Goal: Task Accomplishment & Management: Manage account settings

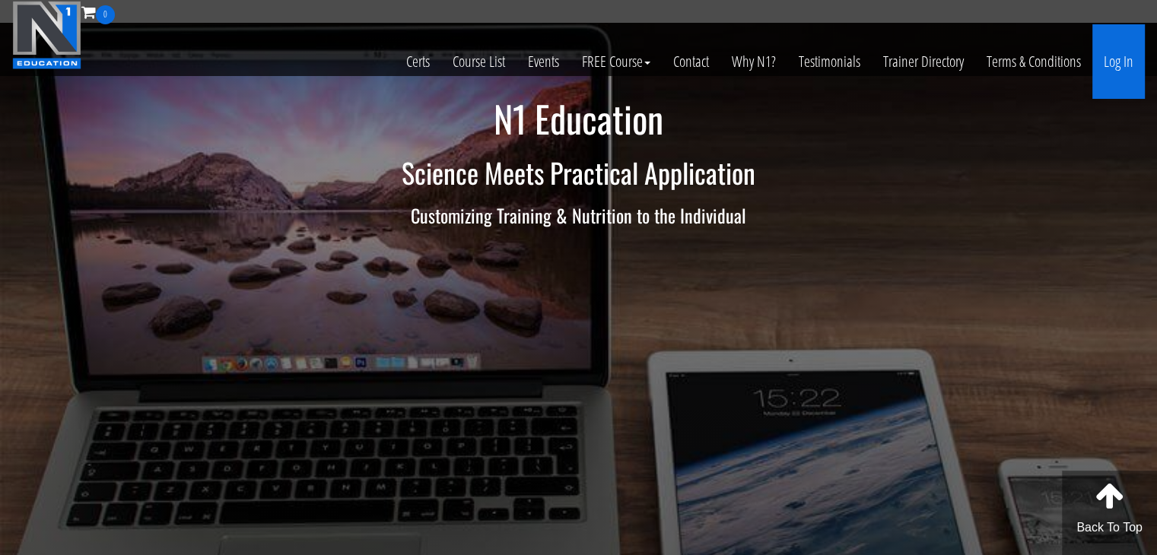
click at [1113, 63] on link "Log In" at bounding box center [1118, 61] width 52 height 75
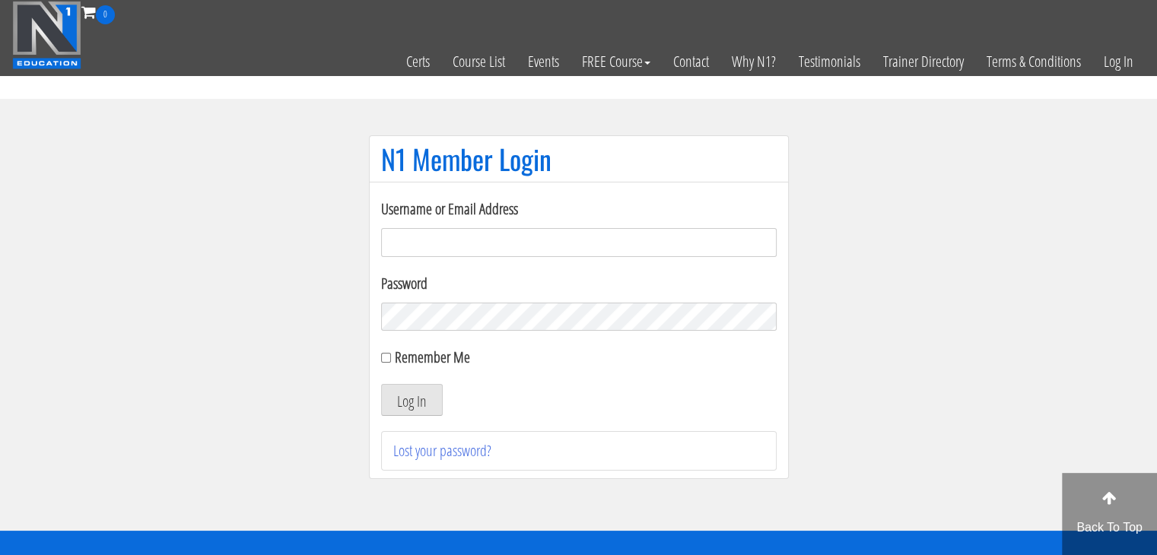
type input "[EMAIL_ADDRESS][DOMAIN_NAME]"
click at [440, 357] on label "Remember Me" at bounding box center [432, 357] width 75 height 21
click at [391, 357] on input "Remember Me" at bounding box center [386, 358] width 10 height 10
checkbox input "true"
click at [411, 399] on button "Log In" at bounding box center [412, 400] width 62 height 32
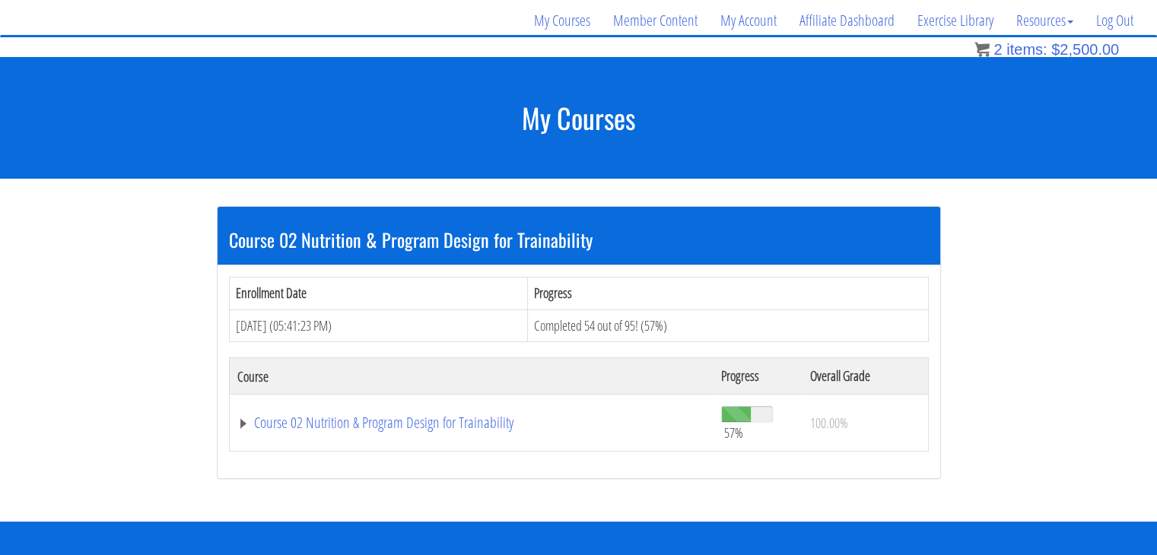
scroll to position [117, 0]
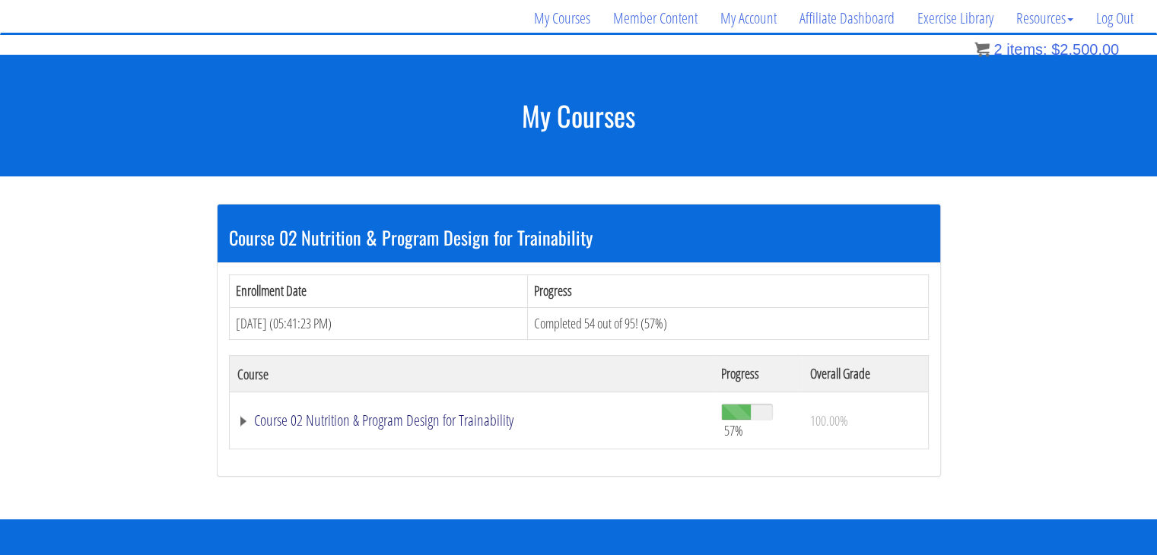
click at [424, 420] on link "Course 02 Nutrition & Program Design for Trainability" at bounding box center [471, 420] width 469 height 15
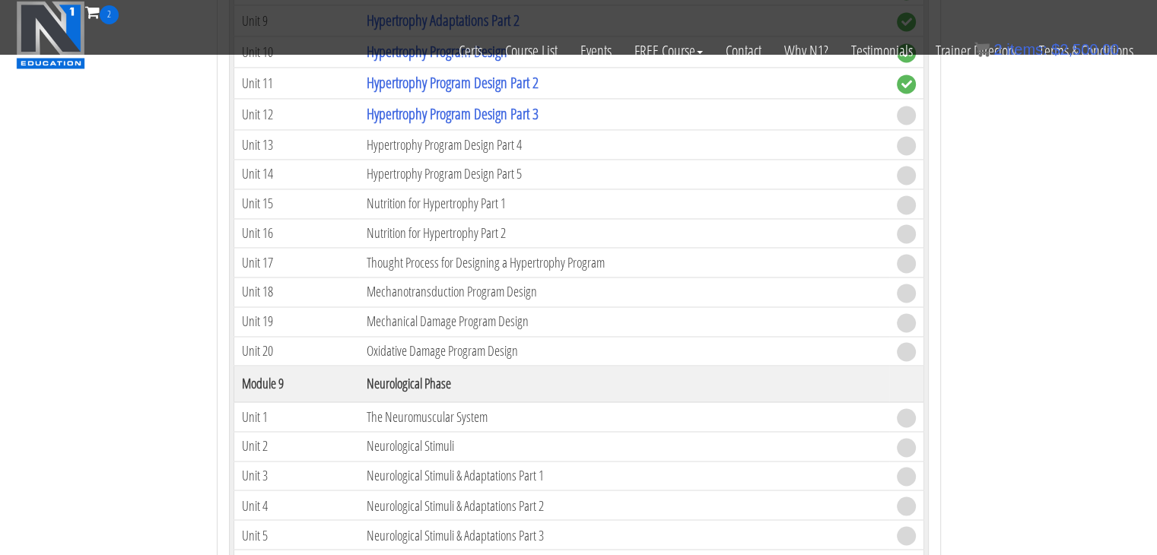
scroll to position [2360, 0]
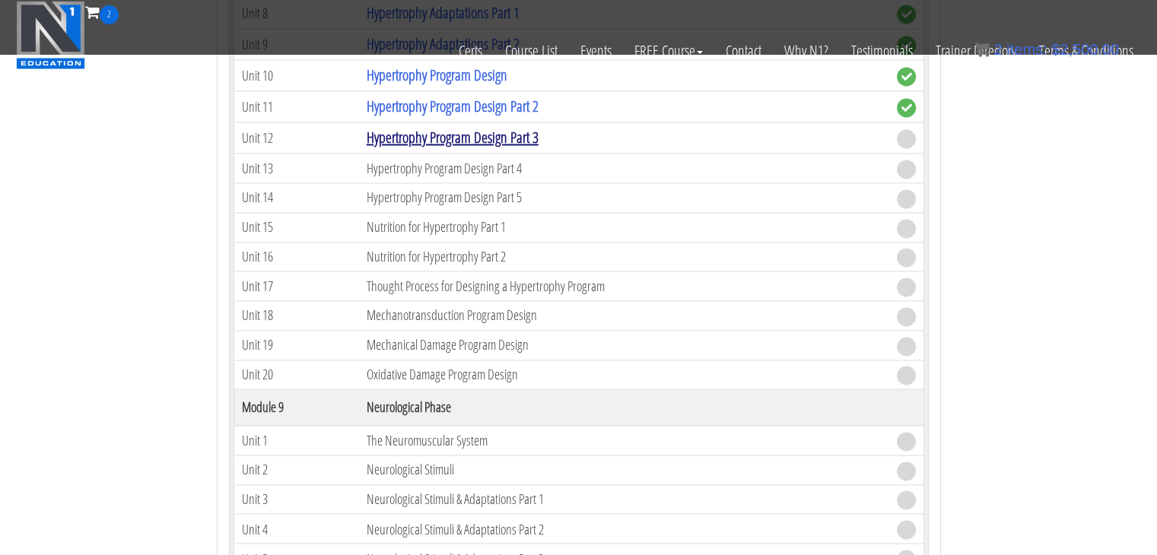
click at [481, 129] on link "Hypertrophy Program Design Part 3" at bounding box center [453, 137] width 172 height 21
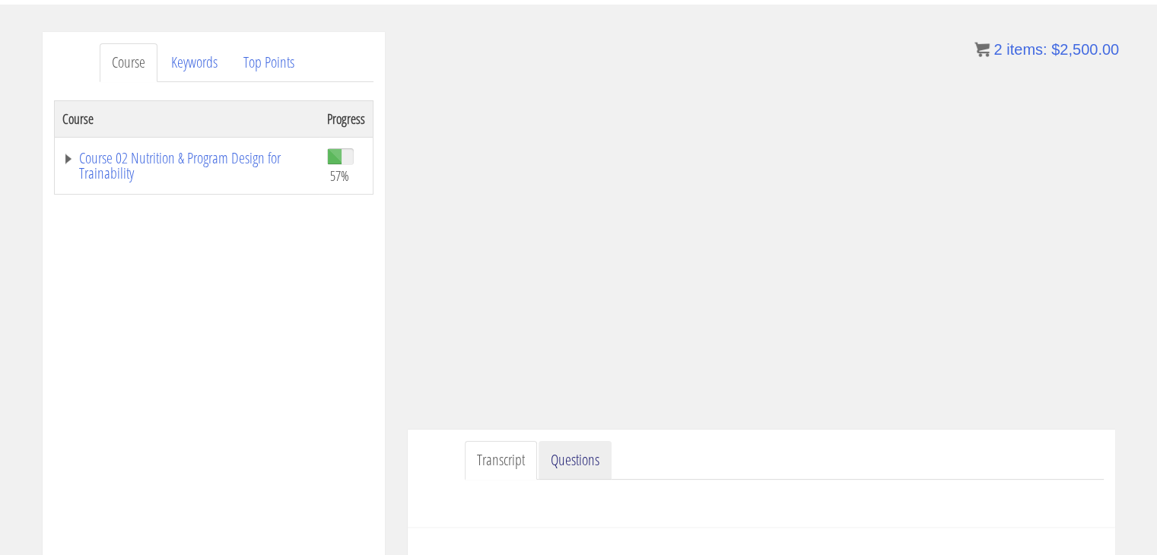
click at [566, 451] on link "Questions" at bounding box center [575, 460] width 73 height 39
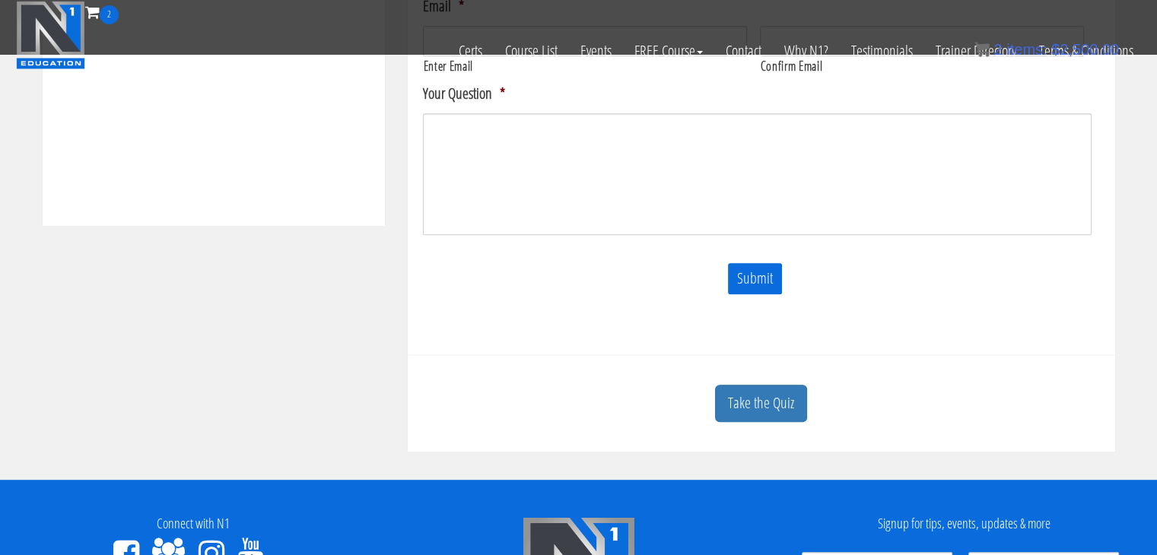
scroll to position [739, 0]
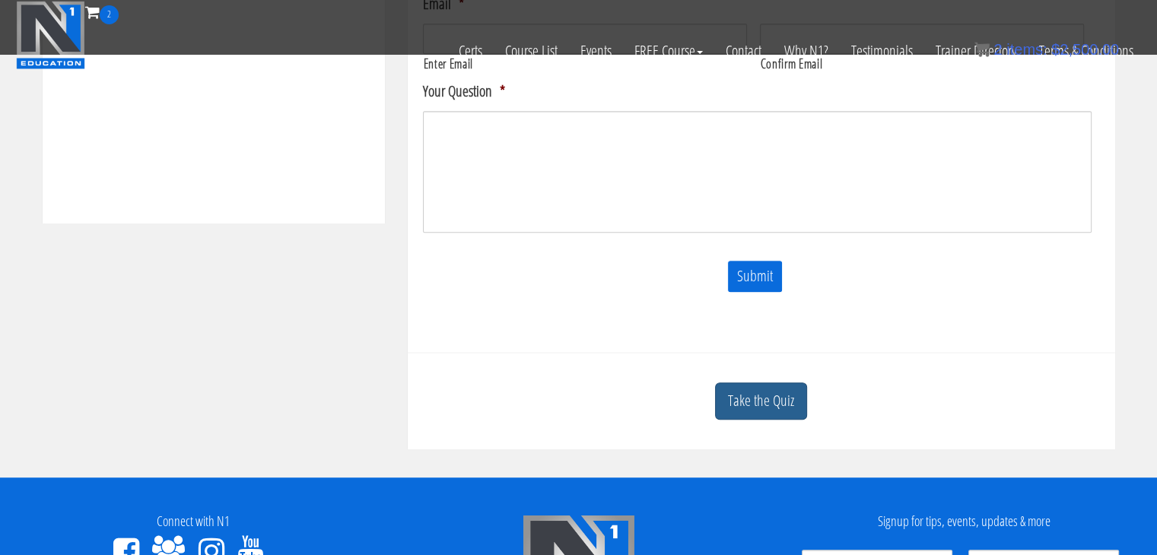
click at [720, 397] on link "Take the Quiz" at bounding box center [761, 401] width 92 height 37
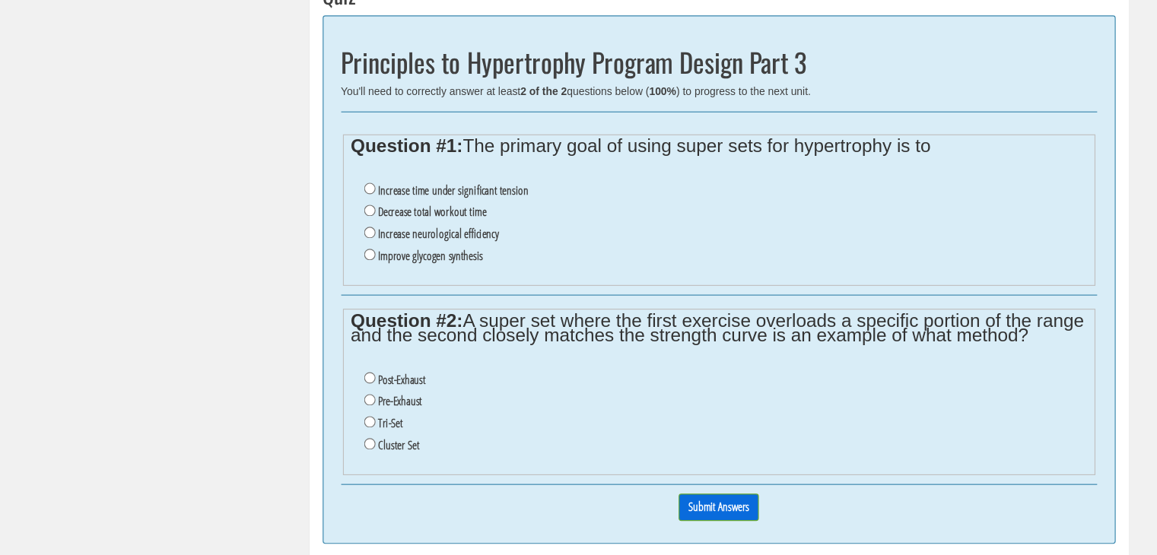
scroll to position [1064, 0]
click at [476, 229] on label "Increase time under significant tension" at bounding box center [532, 232] width 130 height 12
click at [465, 229] on input "Increase time under significant tension" at bounding box center [460, 231] width 10 height 10
radio input "true"
click at [458, 408] on input "Pre-Exhaust" at bounding box center [460, 413] width 10 height 10
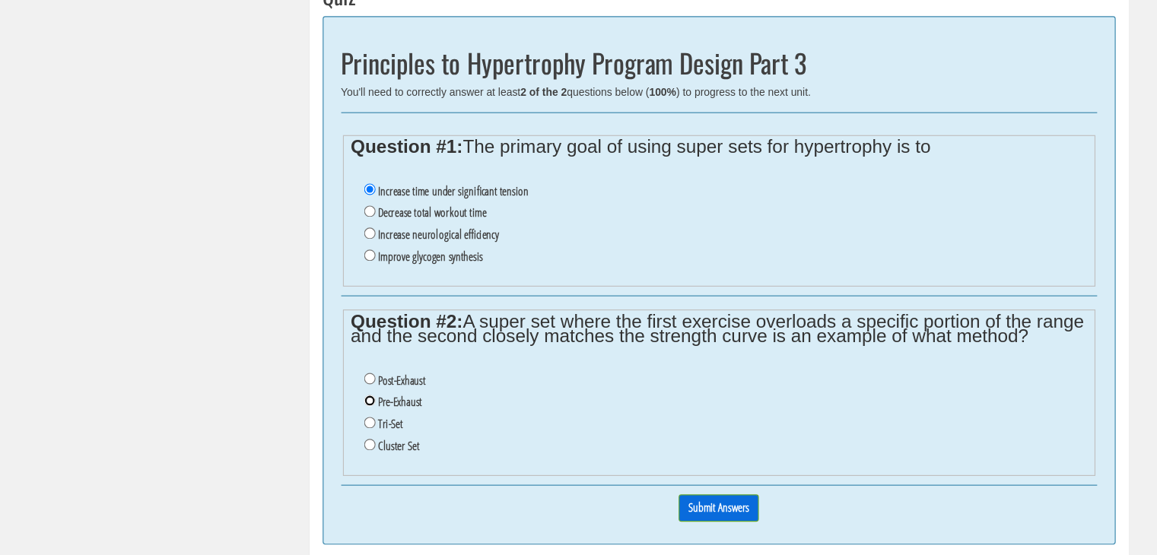
radio input "true"
click at [742, 499] on input "Submit Answers" at bounding box center [760, 506] width 69 height 24
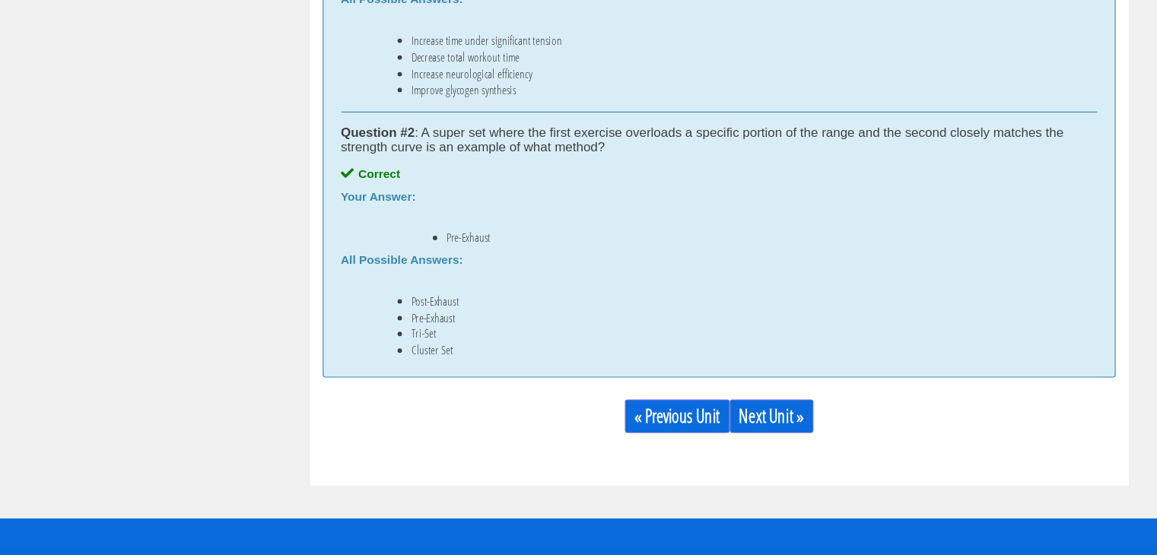
scroll to position [1365, 0]
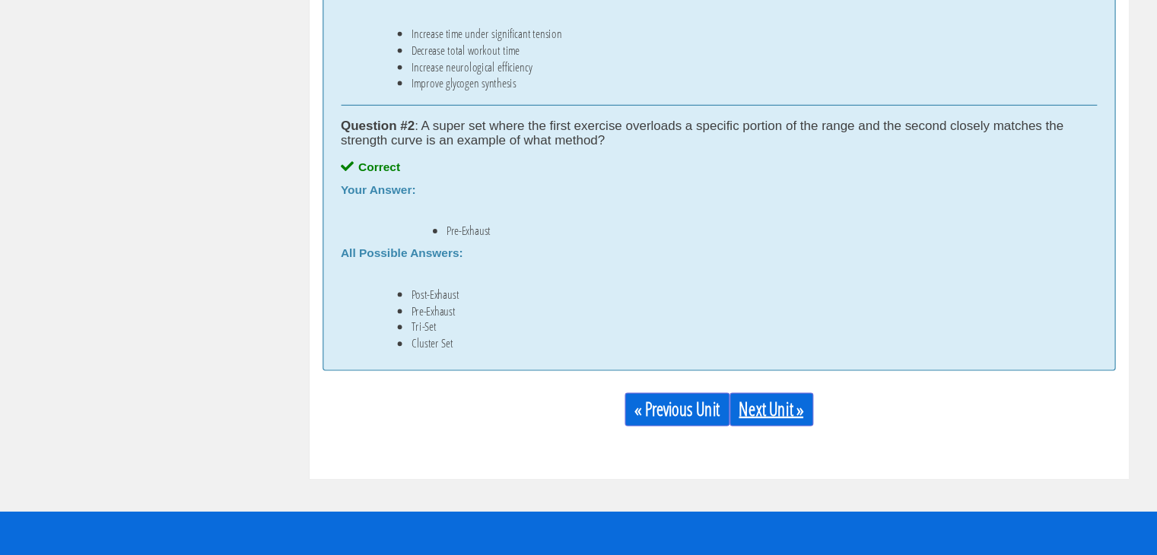
click at [811, 434] on link "Next Unit »" at bounding box center [807, 429] width 72 height 29
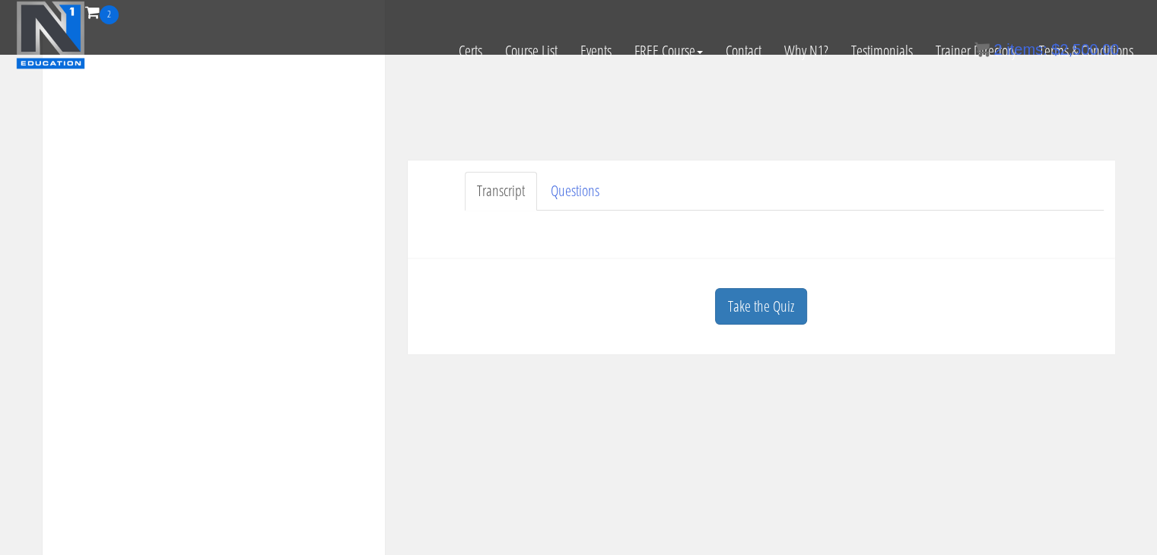
scroll to position [342, 0]
click at [761, 293] on link "Take the Quiz" at bounding box center [761, 305] width 92 height 37
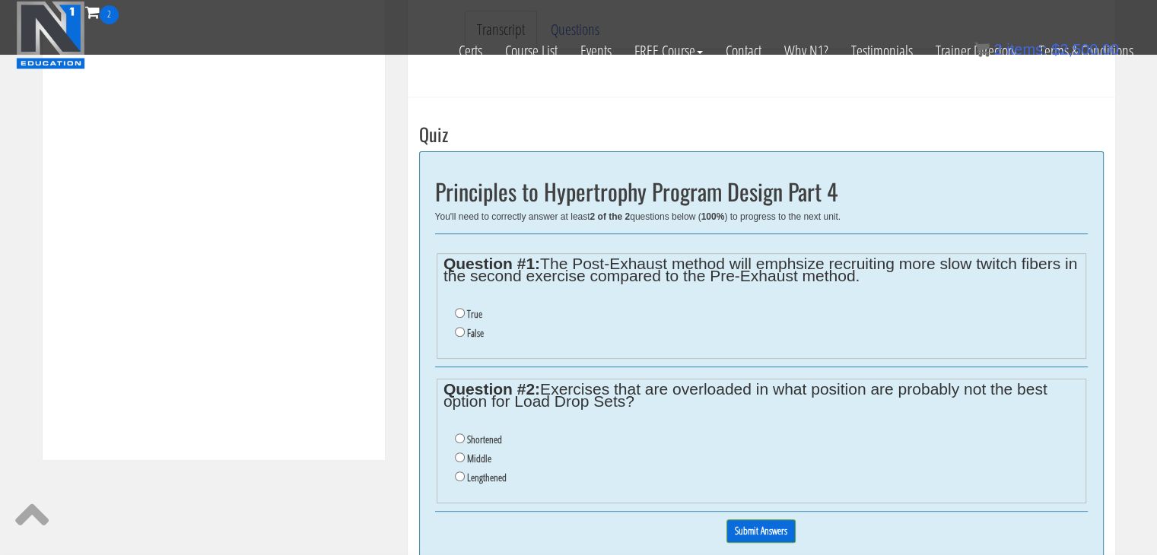
scroll to position [502, 0]
click at [459, 329] on input "False" at bounding box center [460, 332] width 10 height 10
radio input "true"
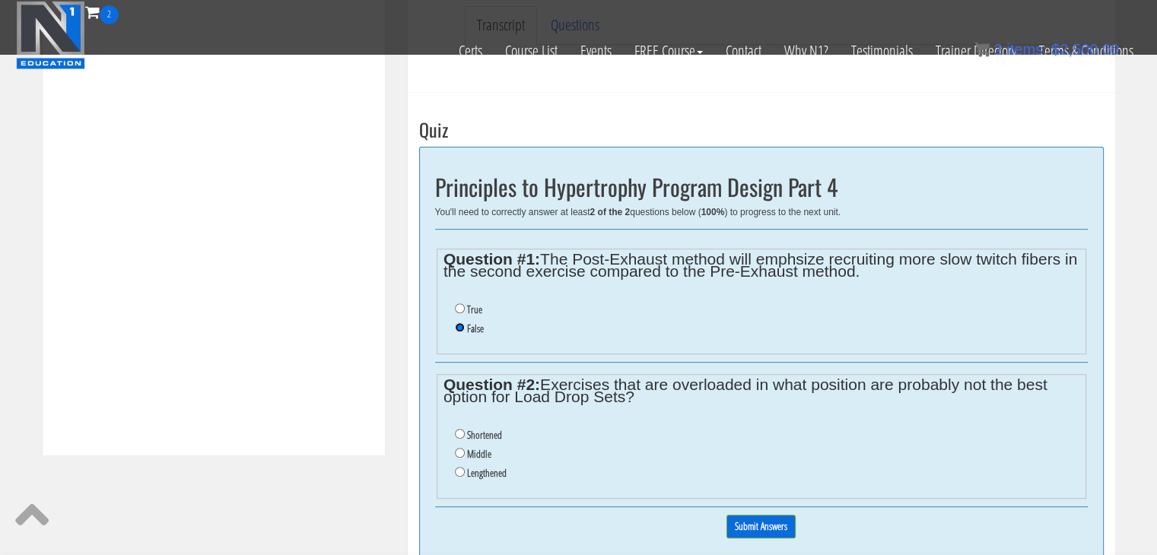
scroll to position [507, 0]
click at [462, 469] on input "Lengthened" at bounding box center [460, 471] width 10 height 10
radio input "true"
click at [751, 526] on input "Submit Answers" at bounding box center [760, 526] width 69 height 24
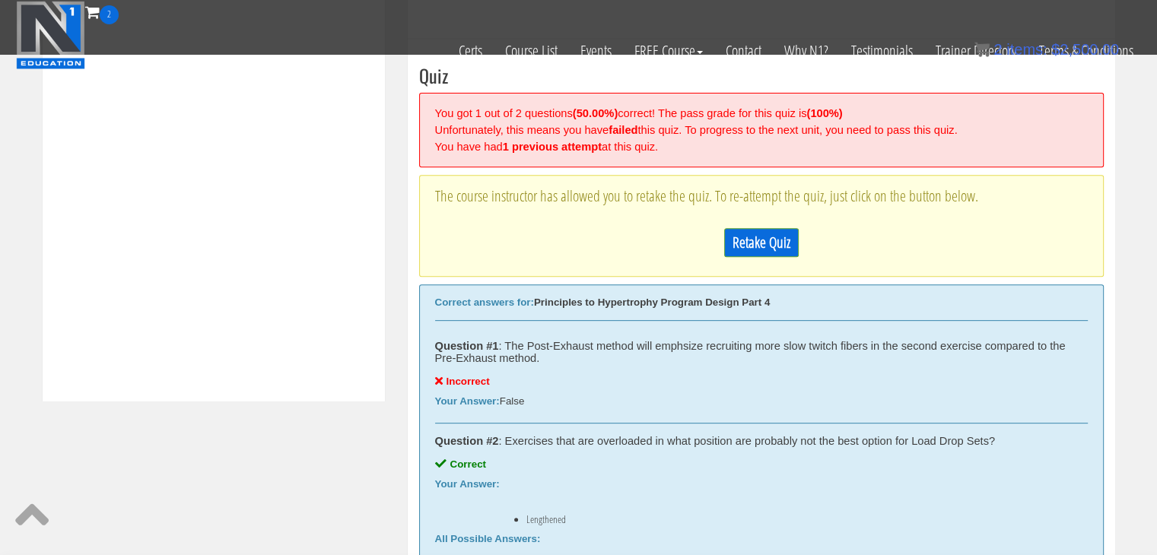
scroll to position [558, 0]
click at [775, 233] on link "Retake Quiz" at bounding box center [761, 244] width 75 height 29
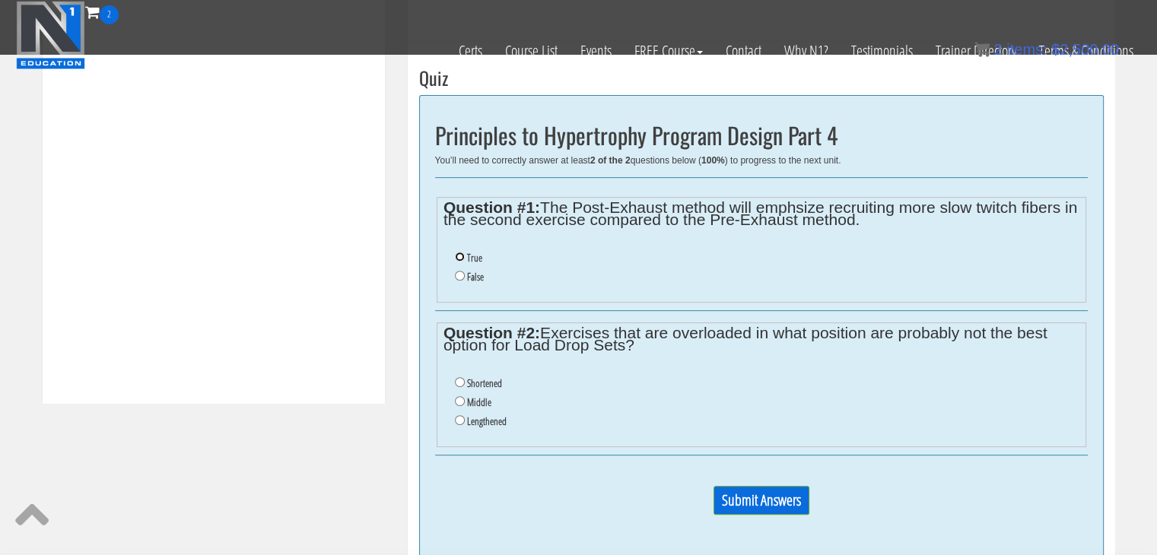
click at [461, 254] on input "True" at bounding box center [460, 257] width 10 height 10
radio input "true"
click at [457, 419] on input "Lengthened" at bounding box center [460, 420] width 10 height 10
radio input "true"
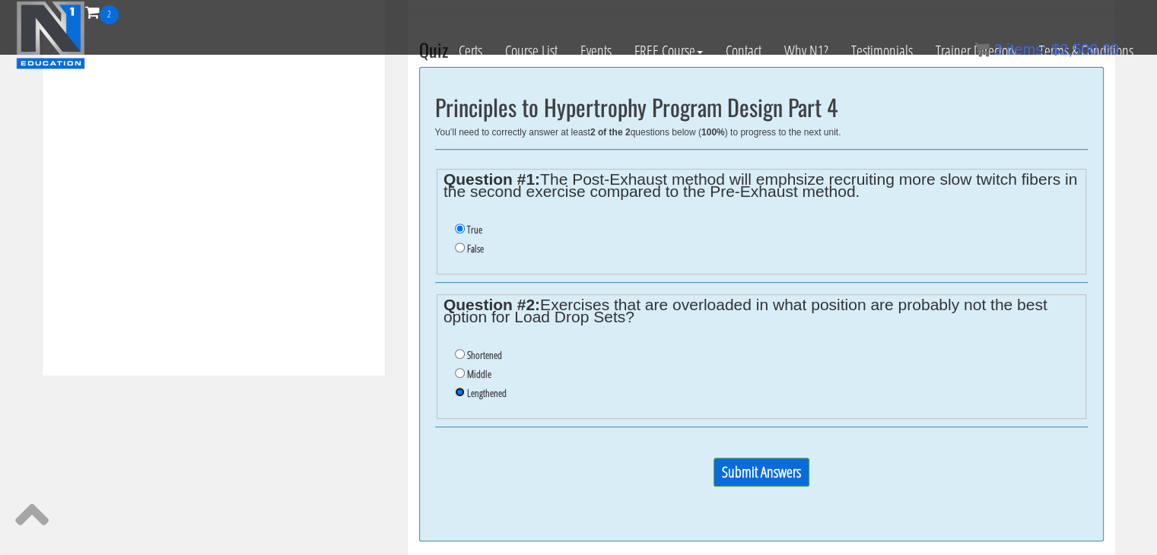
scroll to position [588, 0]
click at [774, 461] on input "Submit Answers" at bounding box center [761, 470] width 96 height 29
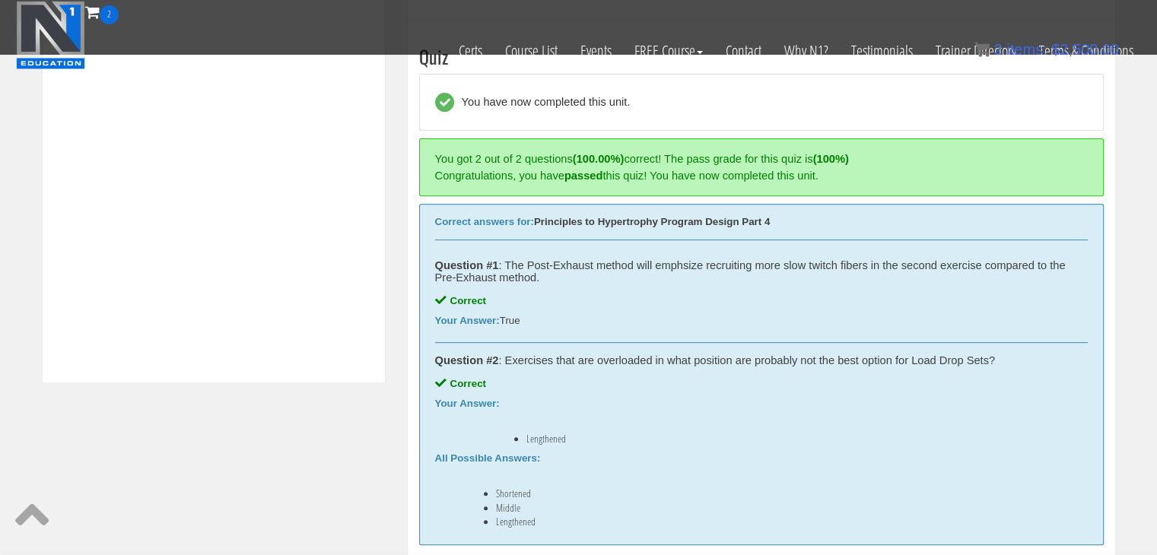
scroll to position [577, 0]
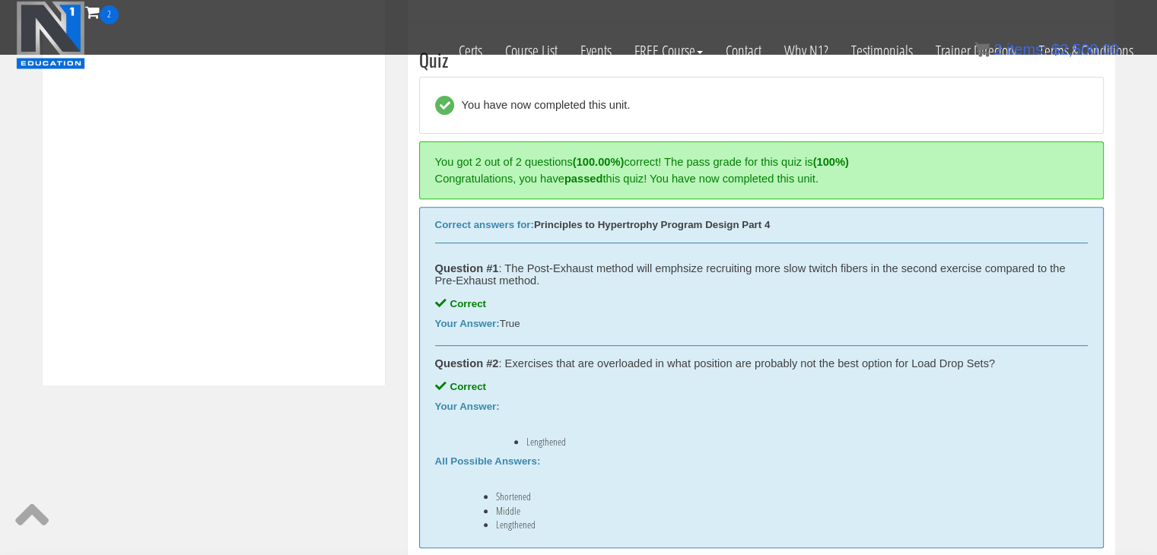
click at [774, 461] on div "All Possible Answers: Shortened Middle Lengthened" at bounding box center [761, 493] width 653 height 75
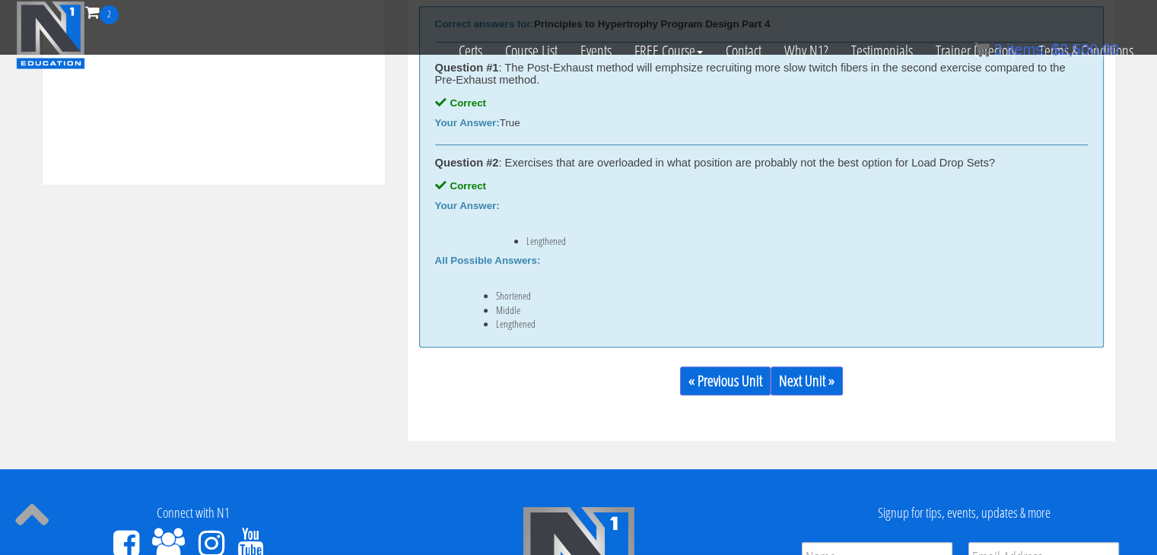
scroll to position [779, 0]
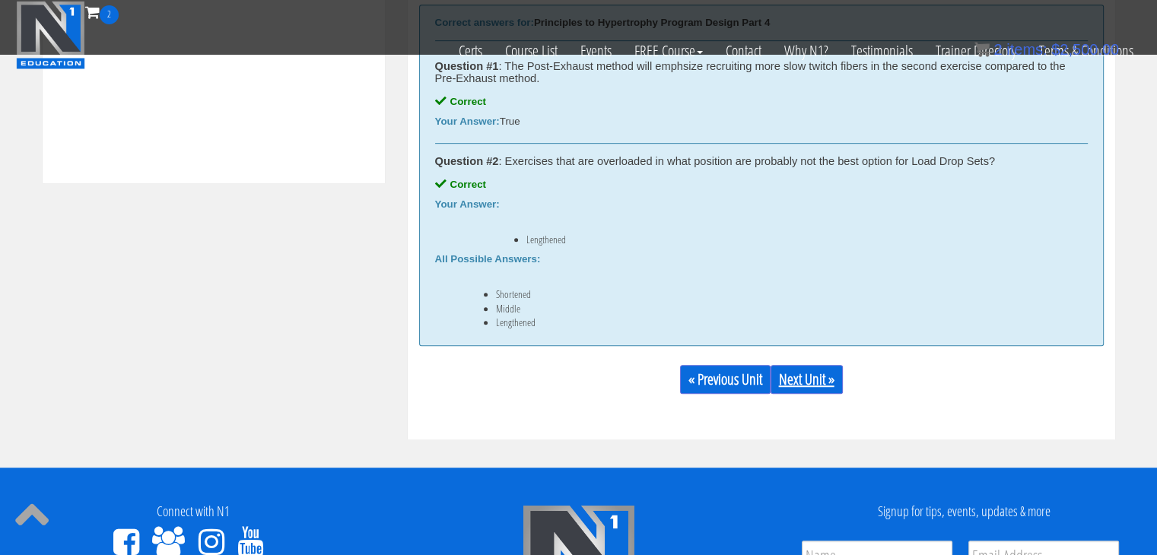
click at [800, 384] on link "Next Unit »" at bounding box center [807, 379] width 72 height 29
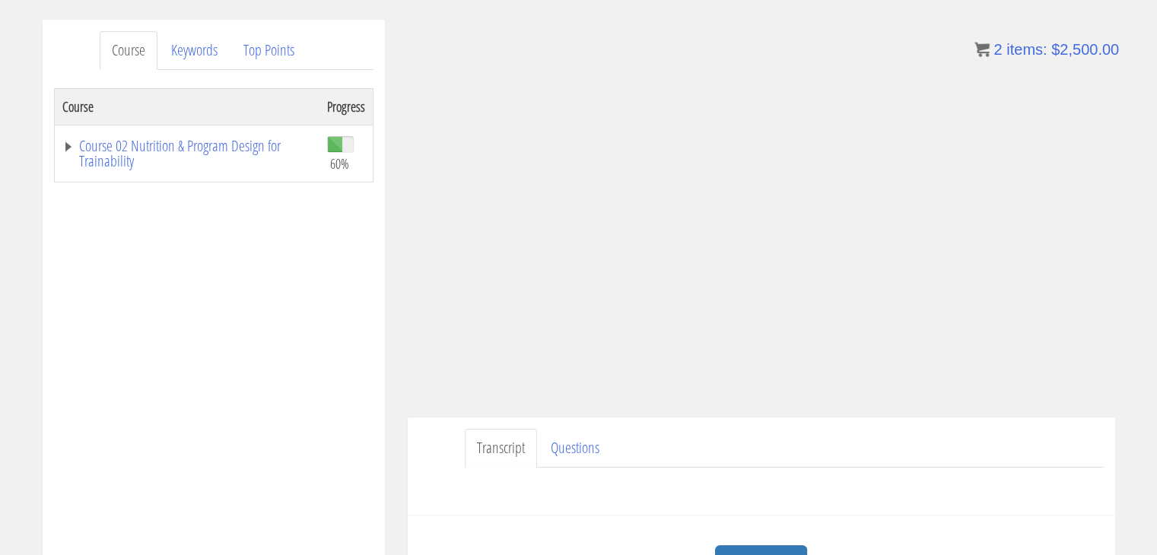
scroll to position [164, 0]
